Goal: Task Accomplishment & Management: Use online tool/utility

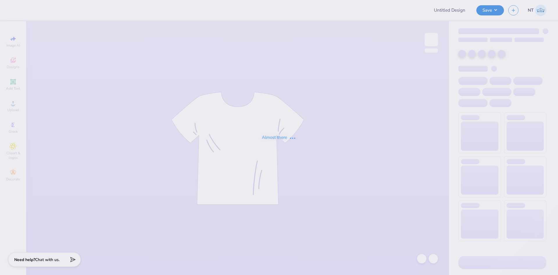
type input "Phi mu [GEOGRAPHIC_DATA]/ jersey shore"
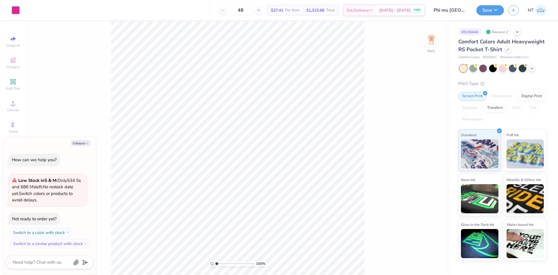
type textarea "x"
type input "2.71964205036602"
type textarea "x"
type input "2.71964205036602"
type textarea "x"
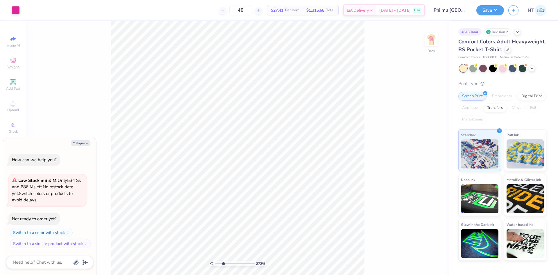
type input "2.71964205036602"
type textarea "x"
type input "4.48505343131628"
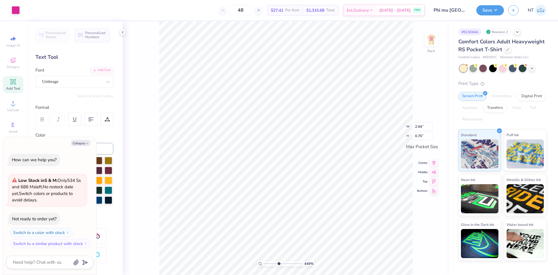
type textarea "x"
type input "4.48505343131628"
type textarea "x"
type input "4.48505343131628"
type textarea "x"
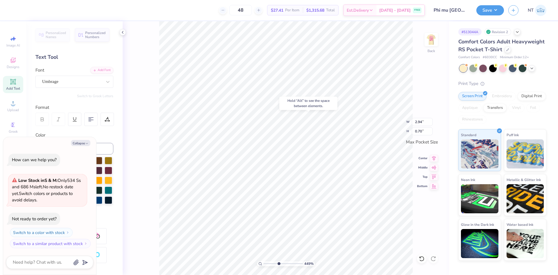
type input "4.48505343131628"
type textarea "x"
type input "4.48505343131628"
type textarea "x"
type input "4.48505343131628"
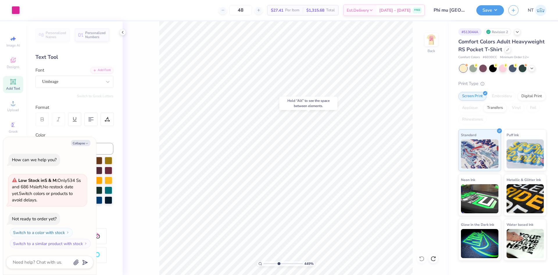
type textarea "x"
type input "3.21314535235116"
click at [86, 144] on icon "button" at bounding box center [86, 143] width 3 height 3
type textarea "x"
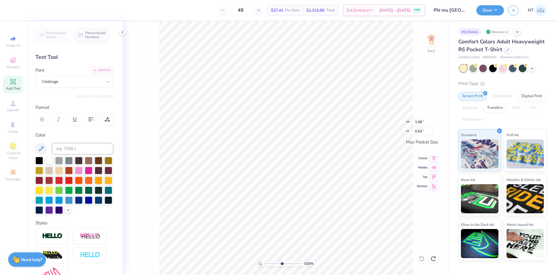
type input "5.2989063711311"
type input "0.62"
type input "0.64"
type input "5.2989063711311"
type input "3.50"
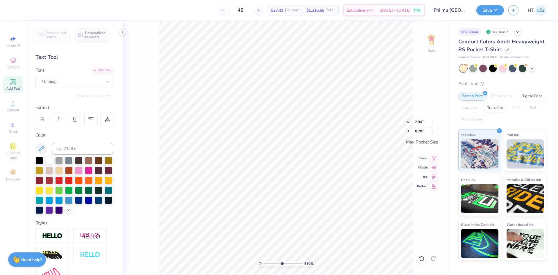
type input "1.75"
type input "4.48505343131628"
type input "2.23"
type input "0.67"
click at [436, 40] on img at bounding box center [431, 39] width 23 height 23
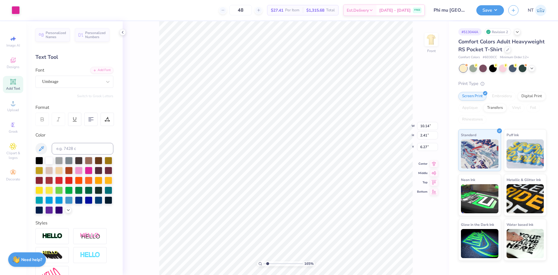
type input "1.6491337272538"
type input "12.08"
type input "15.19"
type input "3.44"
type input "1.6491337272538"
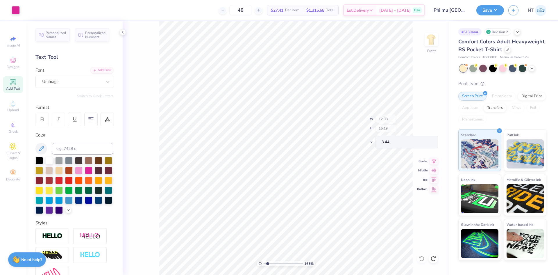
type input "5.05"
type input "1.94838374793402"
type input "12.08"
type input "15.19"
type input "3.44"
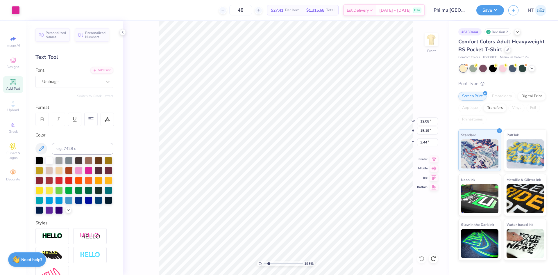
click at [413, 126] on div "195 % Front W 12.08 12.08 " H 15.19 15.19 " Y 3.44 3.44 " Center Middle Top Bot…" at bounding box center [286, 148] width 327 height 254
type input "1.94838374793402"
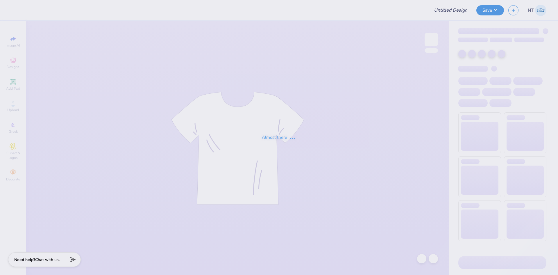
type input "Phi mu [GEOGRAPHIC_DATA]/ jersey shore"
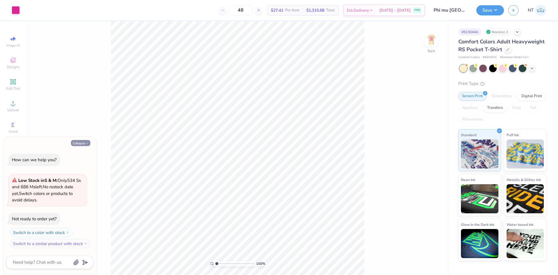
click at [76, 144] on button "Collapse" at bounding box center [80, 143] width 19 height 6
type textarea "x"
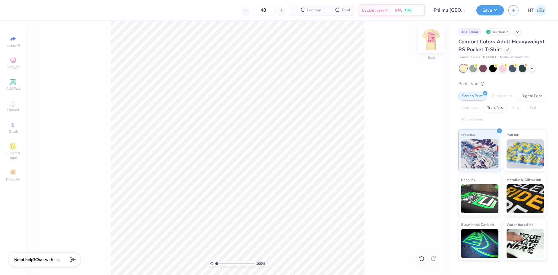
click at [436, 38] on img at bounding box center [431, 39] width 23 height 23
click at [11, 106] on icon at bounding box center [13, 103] width 7 height 7
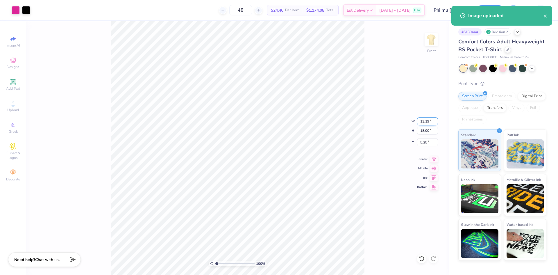
click at [426, 119] on input "13.19" at bounding box center [427, 121] width 21 height 8
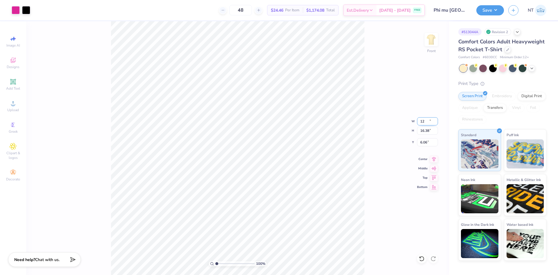
type input "12.00"
type input "16.38"
click at [425, 141] on input "6.06" at bounding box center [427, 142] width 21 height 8
type input "3.00"
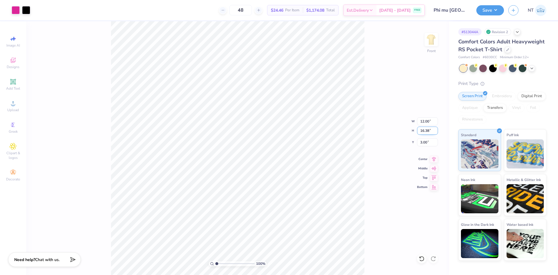
click at [426, 129] on input "16.38" at bounding box center [427, 130] width 21 height 8
type input "15"
type input "10.99"
type input "15.00"
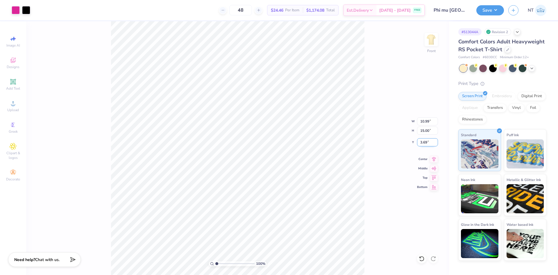
click at [429, 144] on input "3.69" at bounding box center [427, 142] width 21 height 8
click at [424, 143] on input "3.693" at bounding box center [427, 142] width 21 height 8
type input "3.00"
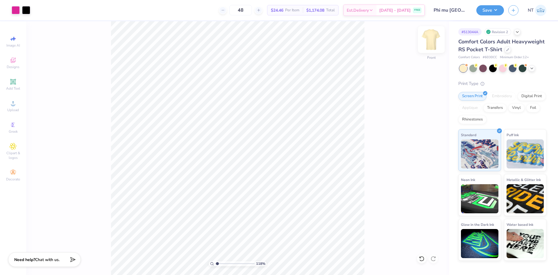
click at [434, 42] on img at bounding box center [431, 39] width 23 height 23
click at [19, 104] on div "Upload" at bounding box center [13, 105] width 20 height 17
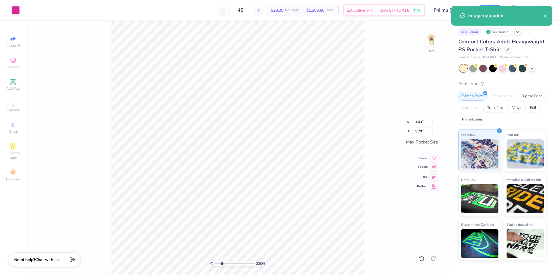
click at [432, 168] on icon at bounding box center [434, 166] width 8 height 7
type input "2.30193535337791"
click at [432, 158] on icon at bounding box center [434, 157] width 8 height 7
click at [420, 124] on input "3.43" at bounding box center [422, 122] width 21 height 8
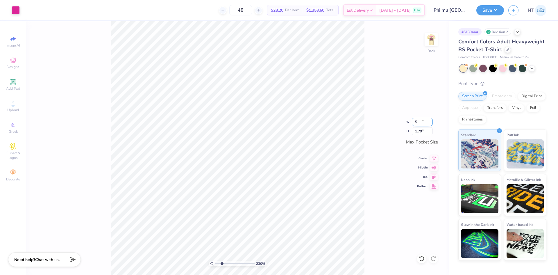
type input "5"
type input "2.30193535337791"
type input "3.50"
type input "1.83"
click at [371, 179] on div "230 % Back W 3.50 3.50 " H 1.83 1.83 " Max Pocket Size Center Middle Top Bottom" at bounding box center [237, 148] width 423 height 254
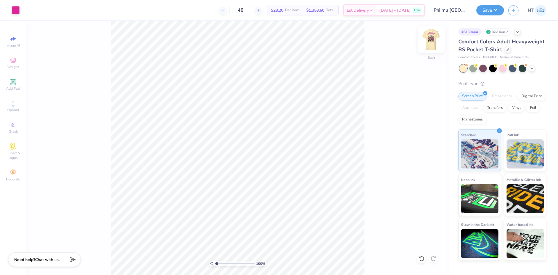
click at [433, 36] on img at bounding box center [431, 39] width 23 height 23
type input "1"
click at [22, 104] on div "Upload" at bounding box center [13, 105] width 20 height 17
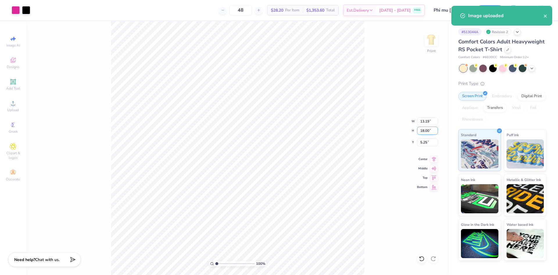
click at [422, 130] on input "18.00" at bounding box center [427, 130] width 21 height 8
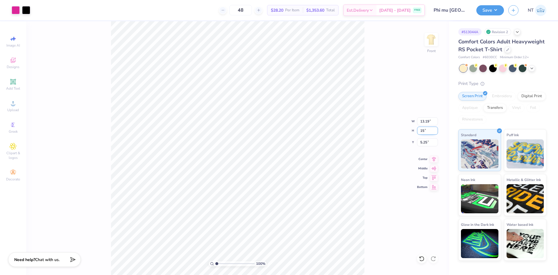
type input "15"
type input "10.99"
type input "15.00"
click at [424, 143] on input "6.75" at bounding box center [427, 142] width 21 height 8
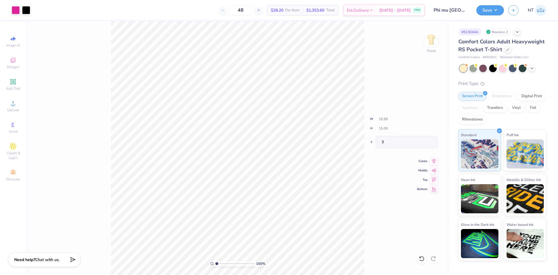
type input "3.00"
type input "1"
click at [436, 49] on div "Front" at bounding box center [431, 43] width 13 height 21
click at [432, 37] on img at bounding box center [431, 39] width 23 height 23
click at [434, 38] on img at bounding box center [431, 39] width 23 height 23
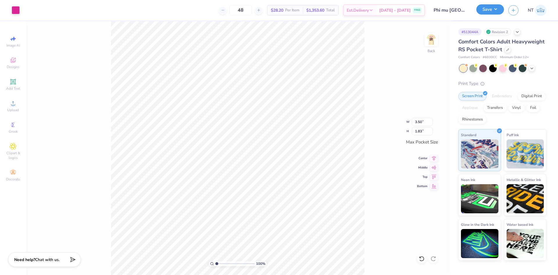
click at [498, 5] on button "Save" at bounding box center [491, 9] width 28 height 10
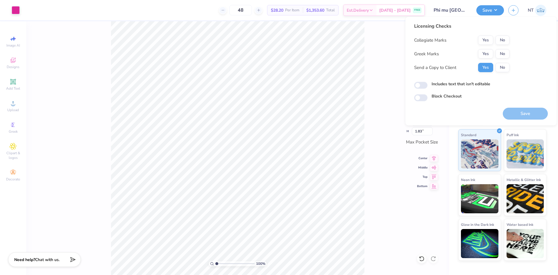
click at [499, 48] on div "Collegiate Marks Yes No Greek Marks Yes No Send a Copy to Client Yes No" at bounding box center [461, 53] width 95 height 37
click at [490, 54] on button "Yes" at bounding box center [485, 53] width 15 height 9
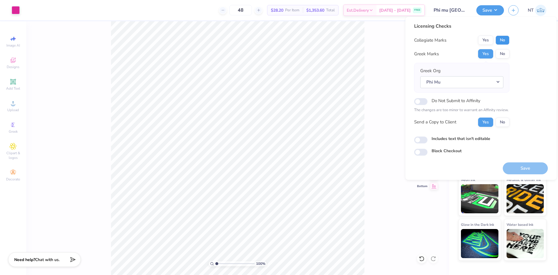
click at [504, 41] on button "No" at bounding box center [503, 39] width 14 height 9
click at [516, 166] on button "Save" at bounding box center [525, 168] width 45 height 12
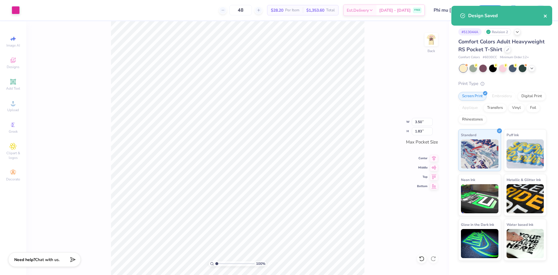
click at [545, 16] on icon "close" at bounding box center [546, 16] width 4 height 5
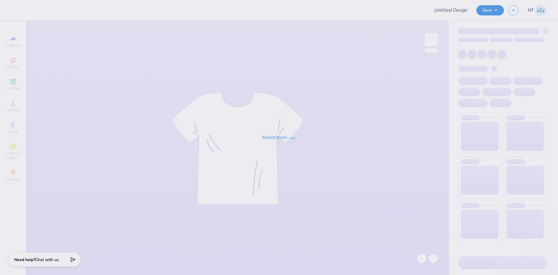
type input "Phi mu [GEOGRAPHIC_DATA]/ jersey shore"
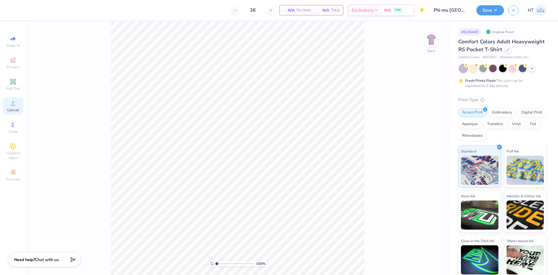
click at [17, 105] on div "Upload" at bounding box center [13, 105] width 20 height 17
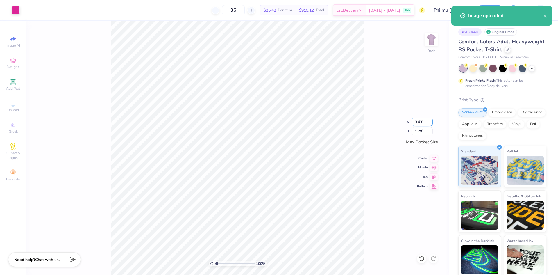
click at [420, 121] on input "3.43" at bounding box center [422, 122] width 21 height 8
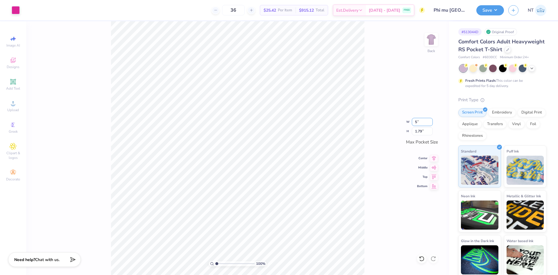
type input "3.50"
type input "1.83"
click at [433, 159] on icon at bounding box center [434, 157] width 8 height 7
click at [434, 167] on icon at bounding box center [434, 167] width 5 height 4
type input "1"
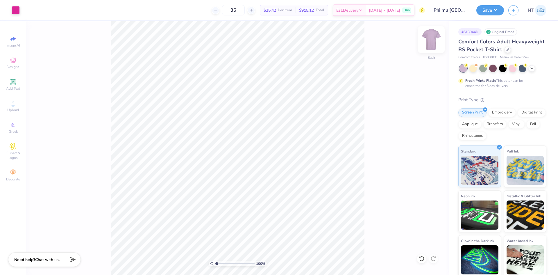
click at [436, 41] on img at bounding box center [431, 39] width 23 height 23
click at [11, 114] on div "Upload" at bounding box center [13, 105] width 20 height 17
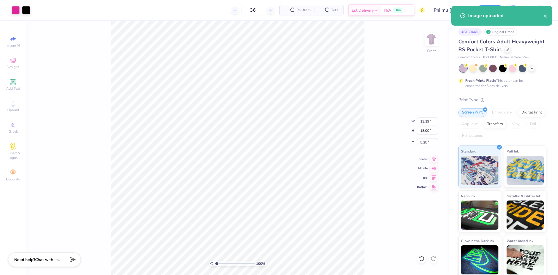
click at [375, 172] on div "100 % Front W 13.19 13.19 " H 18.00 18.00 " Y 5.25 5.25 " Center Middle Top Bot…" at bounding box center [237, 148] width 423 height 254
click at [421, 131] on input "18.00" at bounding box center [427, 130] width 21 height 8
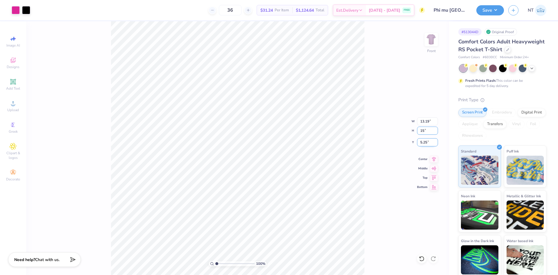
type input "15"
type input "10.99"
type input "15.00"
click at [425, 141] on input "6.75" at bounding box center [427, 142] width 21 height 8
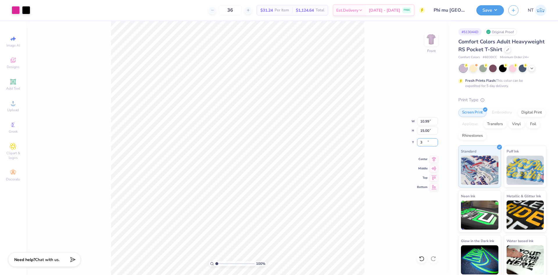
type input "3.00"
click at [369, 178] on div "100 % Front W 10.99 10.99 " H 15.00 15.00 " Y 3.00 3.00 " Center Middle Top Bot…" at bounding box center [237, 148] width 423 height 254
click at [482, 9] on button "Save" at bounding box center [491, 9] width 28 height 10
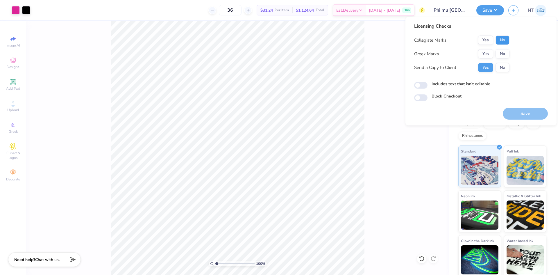
click at [500, 41] on button "No" at bounding box center [503, 39] width 14 height 9
click at [484, 54] on button "Yes" at bounding box center [485, 53] width 15 height 9
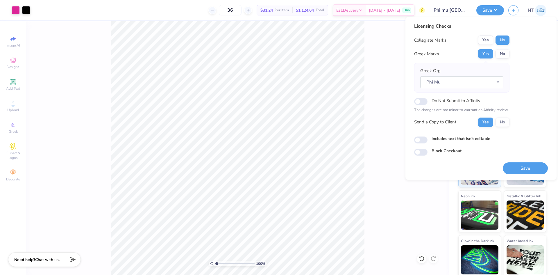
click at [446, 138] on label "Includes text that isn't editable" at bounding box center [461, 139] width 59 height 6
click at [428, 138] on input "Includes text that isn't editable" at bounding box center [420, 139] width 13 height 7
checkbox input "true"
click at [527, 165] on button "Save" at bounding box center [525, 168] width 45 height 12
click at [366, 134] on div "100 % Front" at bounding box center [237, 148] width 423 height 254
